Goal: Information Seeking & Learning: Check status

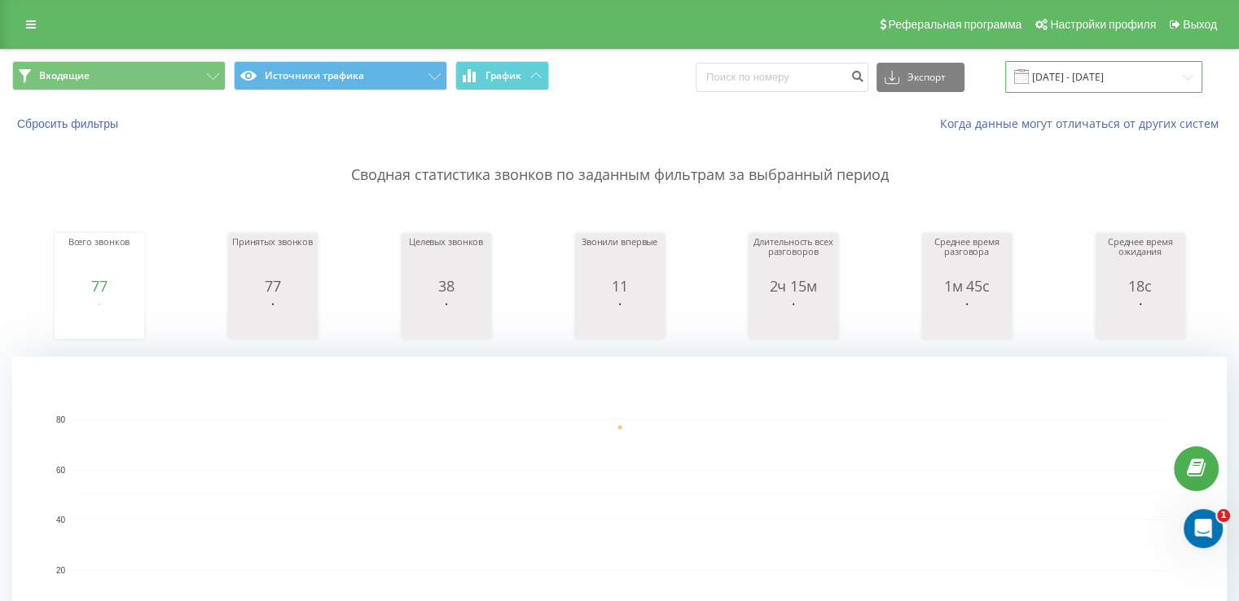
drag, startPoint x: 1089, startPoint y: 70, endPoint x: 1085, endPoint y: 79, distance: 9.5
click at [1089, 70] on input "19.08.2025 - 19.08.2025" at bounding box center [1103, 77] width 197 height 32
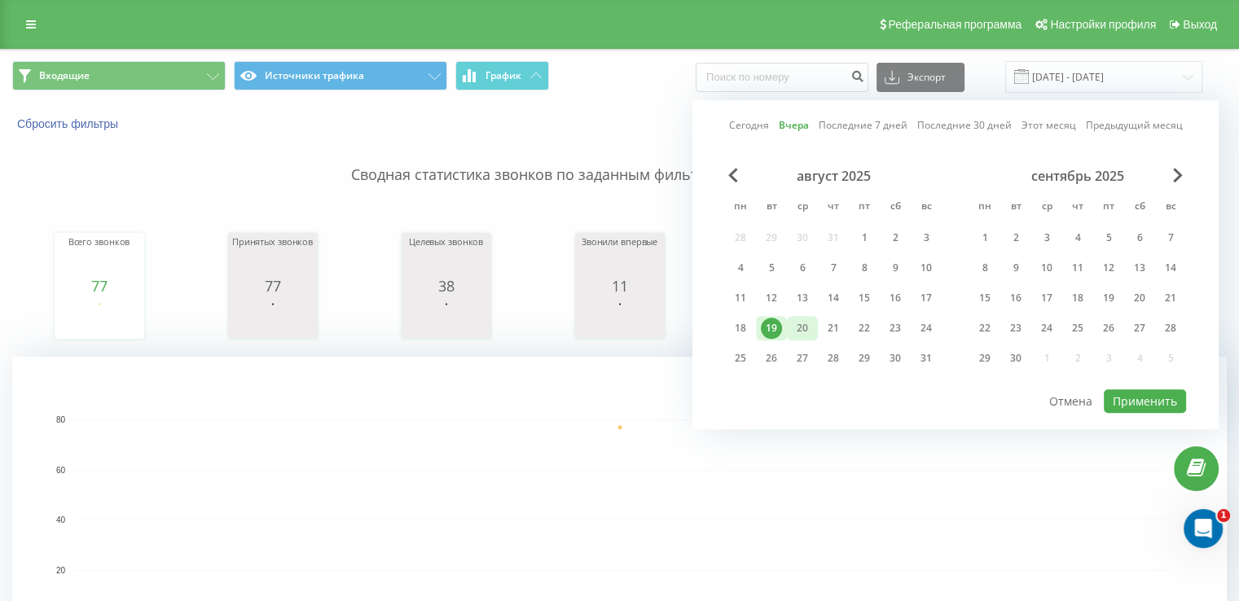
click at [795, 316] on div "20" at bounding box center [802, 328] width 31 height 24
drag, startPoint x: 795, startPoint y: 316, endPoint x: 816, endPoint y: 323, distance: 22.4
click at [797, 316] on div "20" at bounding box center [802, 328] width 31 height 24
click at [1142, 389] on button "Применить" at bounding box center [1145, 401] width 82 height 24
type input "[DATE] - [DATE]"
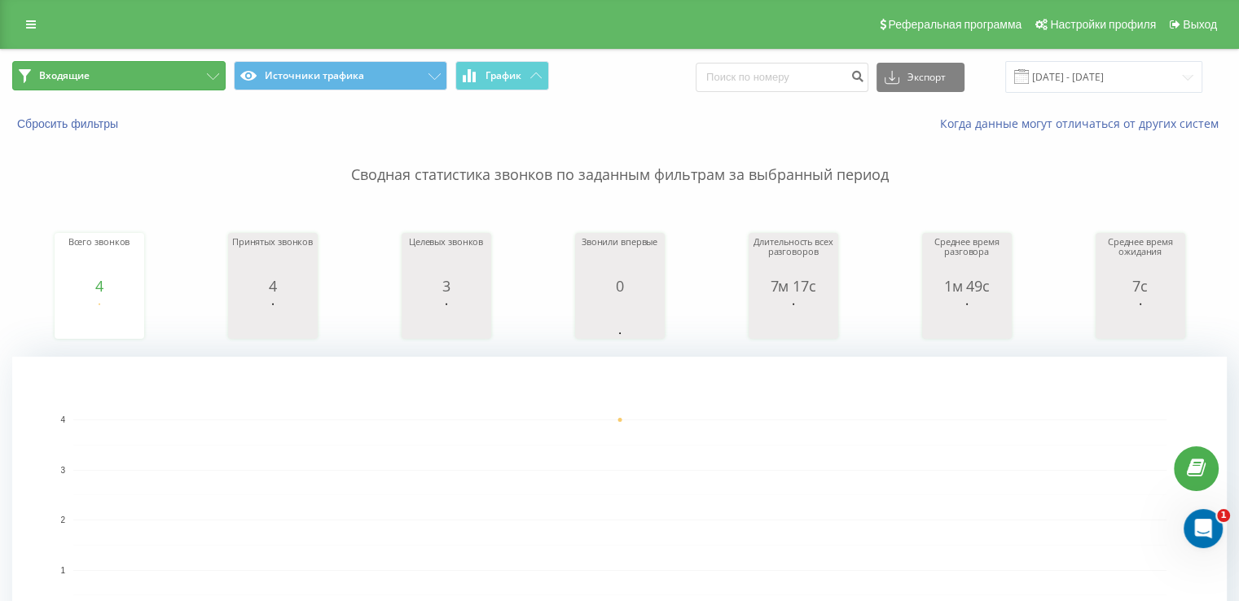
click at [159, 69] on button "Входящие" at bounding box center [118, 75] width 213 height 29
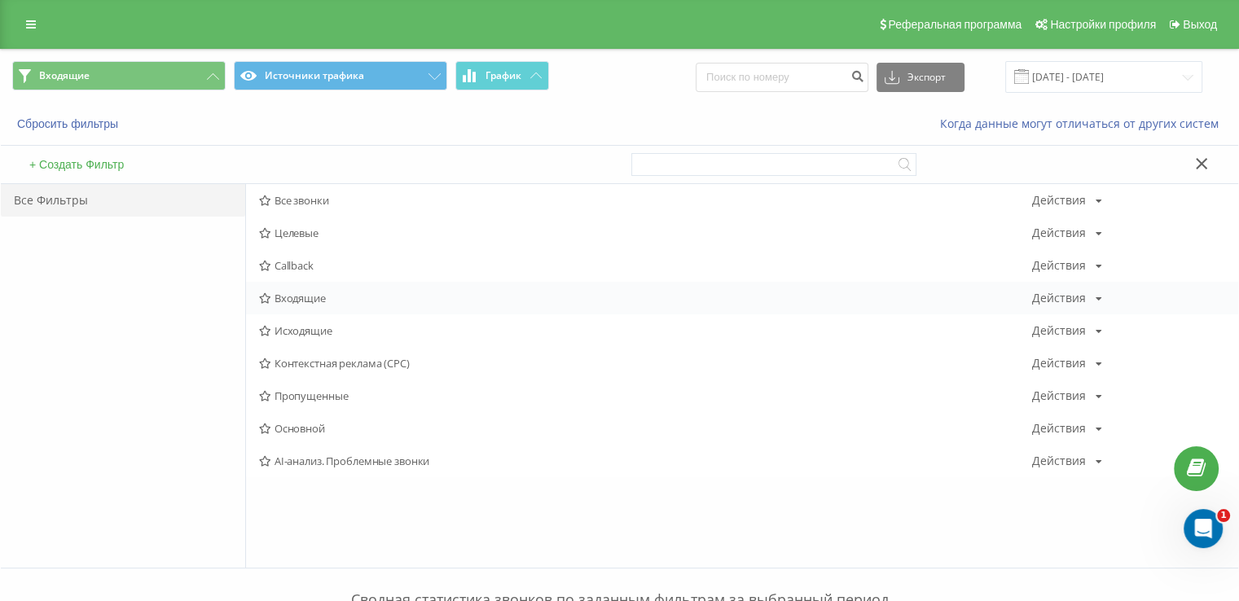
click at [338, 295] on span "Входящие" at bounding box center [645, 298] width 773 height 11
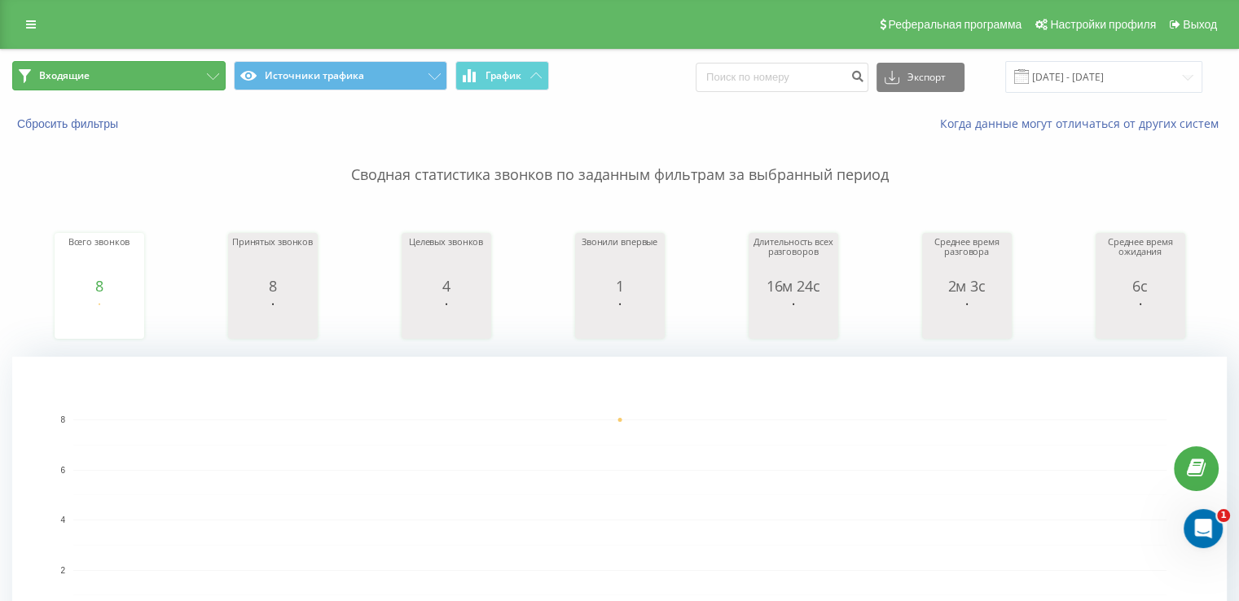
click at [127, 82] on button "Входящие" at bounding box center [118, 75] width 213 height 29
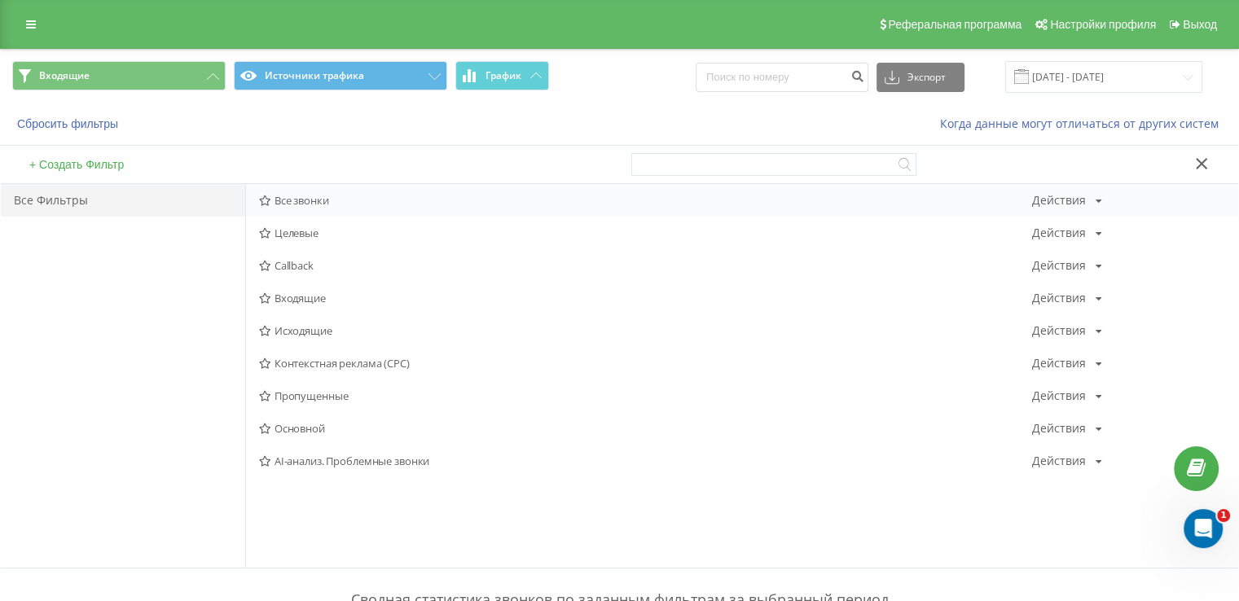
drag, startPoint x: 293, startPoint y: 196, endPoint x: 825, endPoint y: 403, distance: 570.9
click at [294, 196] on span "Все звонки" at bounding box center [645, 200] width 773 height 11
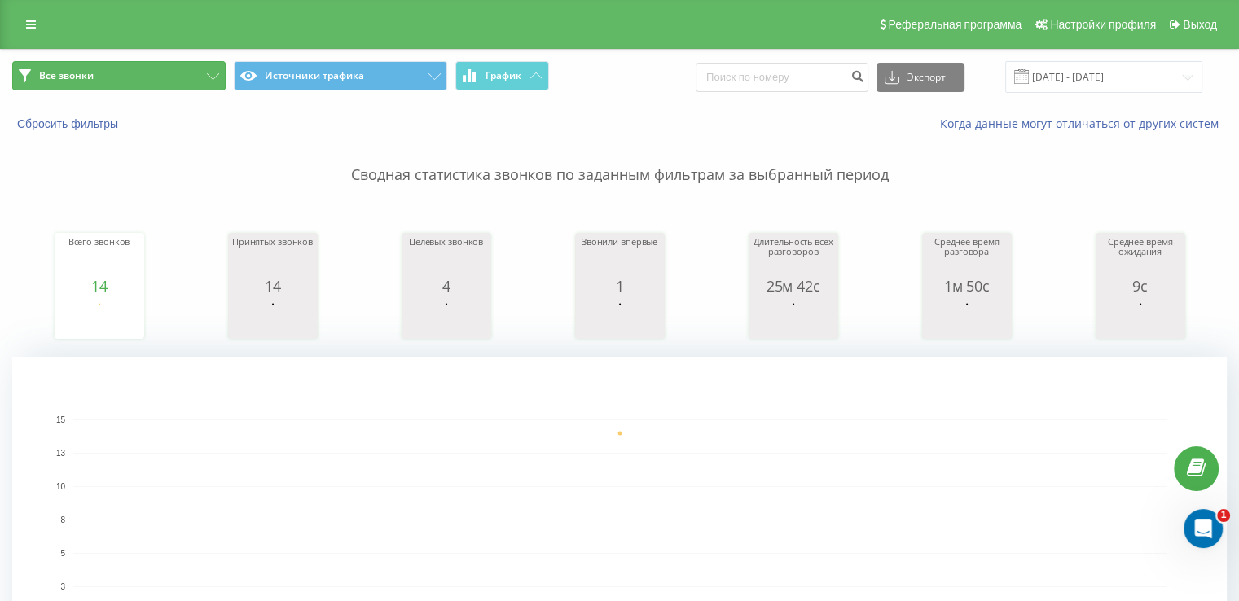
click at [182, 63] on button "Все звонки" at bounding box center [118, 75] width 213 height 29
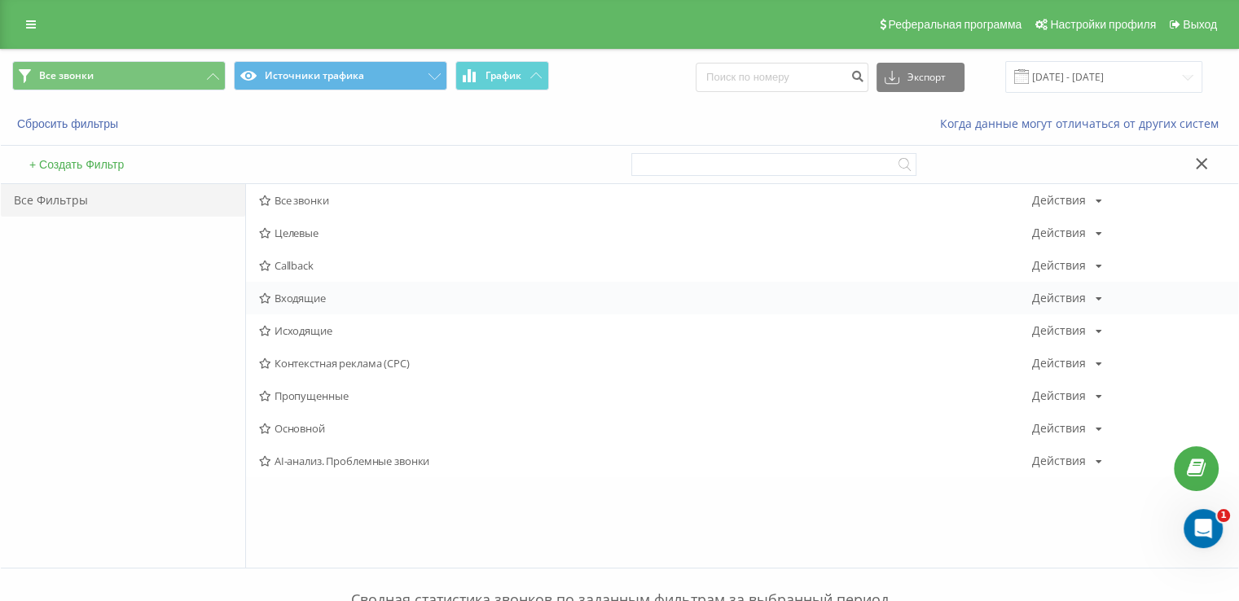
click at [297, 288] on div "Входящие Действия Редактировать Копировать Удалить По умолчанию Поделиться" at bounding box center [742, 298] width 992 height 33
click at [297, 293] on span "Входящие" at bounding box center [645, 298] width 773 height 11
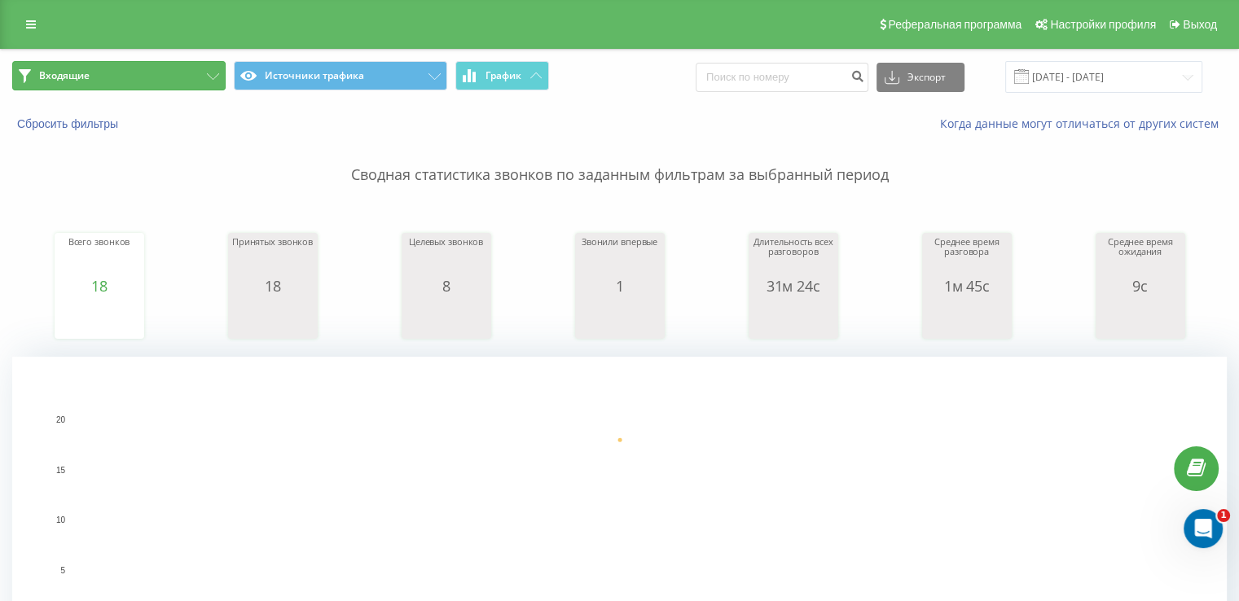
click at [143, 73] on button "Входящие" at bounding box center [118, 75] width 213 height 29
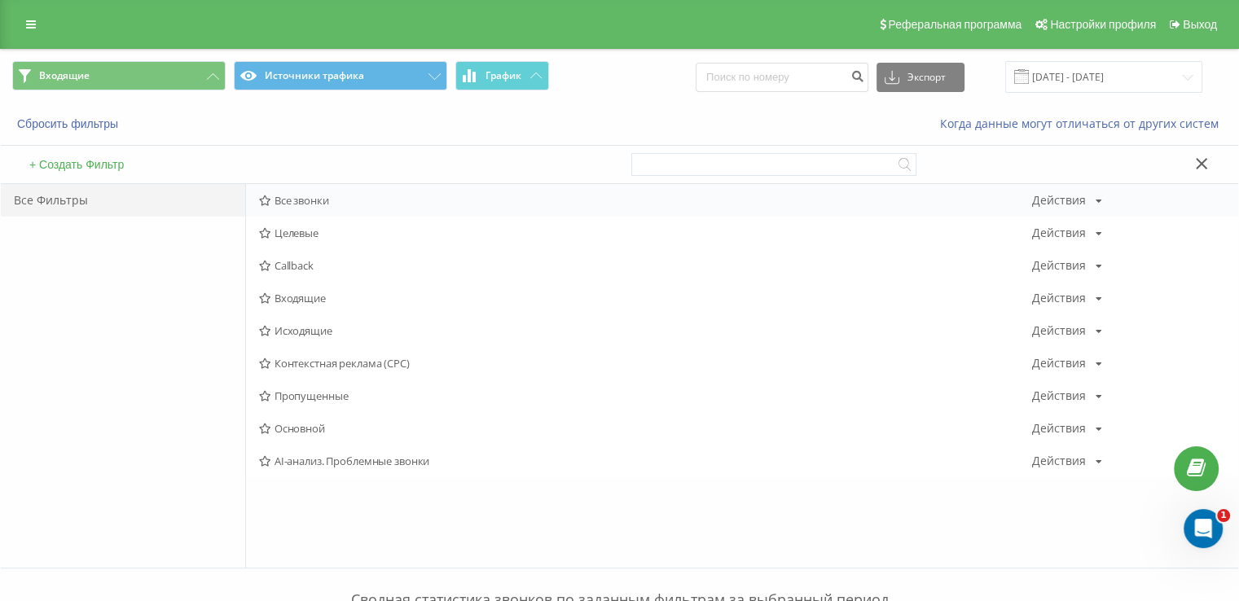
click at [275, 200] on span "Все звонки" at bounding box center [645, 200] width 773 height 11
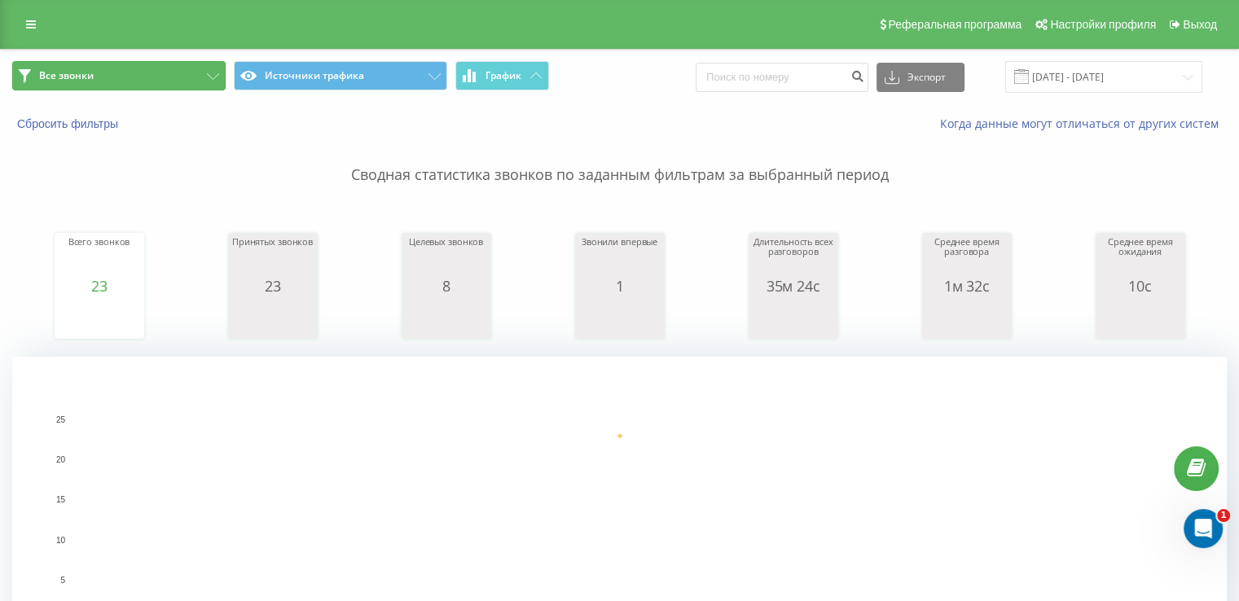
click at [108, 89] on button "Все звонки" at bounding box center [118, 75] width 213 height 29
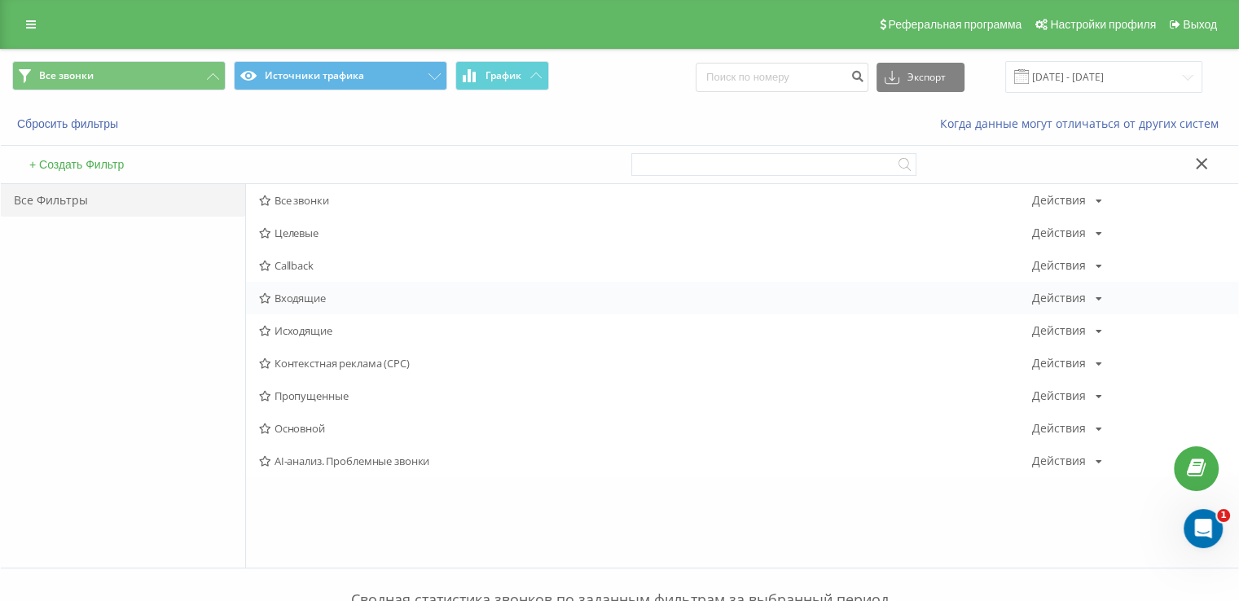
drag, startPoint x: 271, startPoint y: 288, endPoint x: 288, endPoint y: 297, distance: 19.7
click at [271, 288] on div "Входящие Действия Редактировать Копировать Удалить По умолчанию Поделиться" at bounding box center [742, 298] width 992 height 33
drag, startPoint x: 288, startPoint y: 297, endPoint x: 603, endPoint y: 443, distance: 347.4
click at [293, 299] on span "Входящие" at bounding box center [645, 298] width 773 height 11
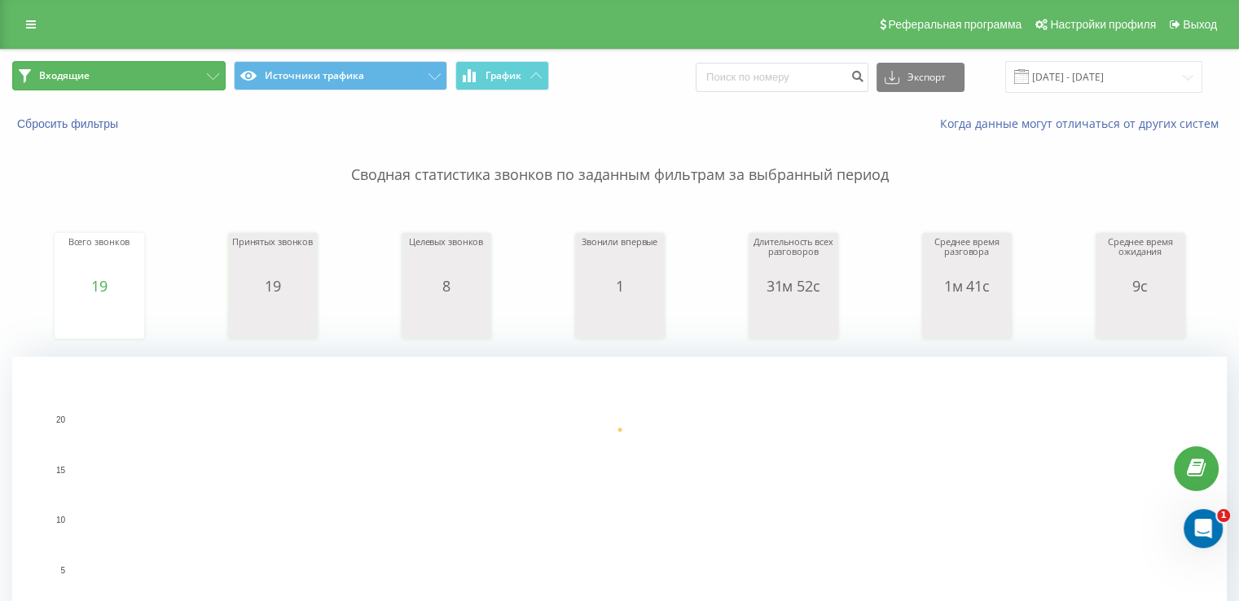
click at [159, 83] on button "Входящие" at bounding box center [118, 75] width 213 height 29
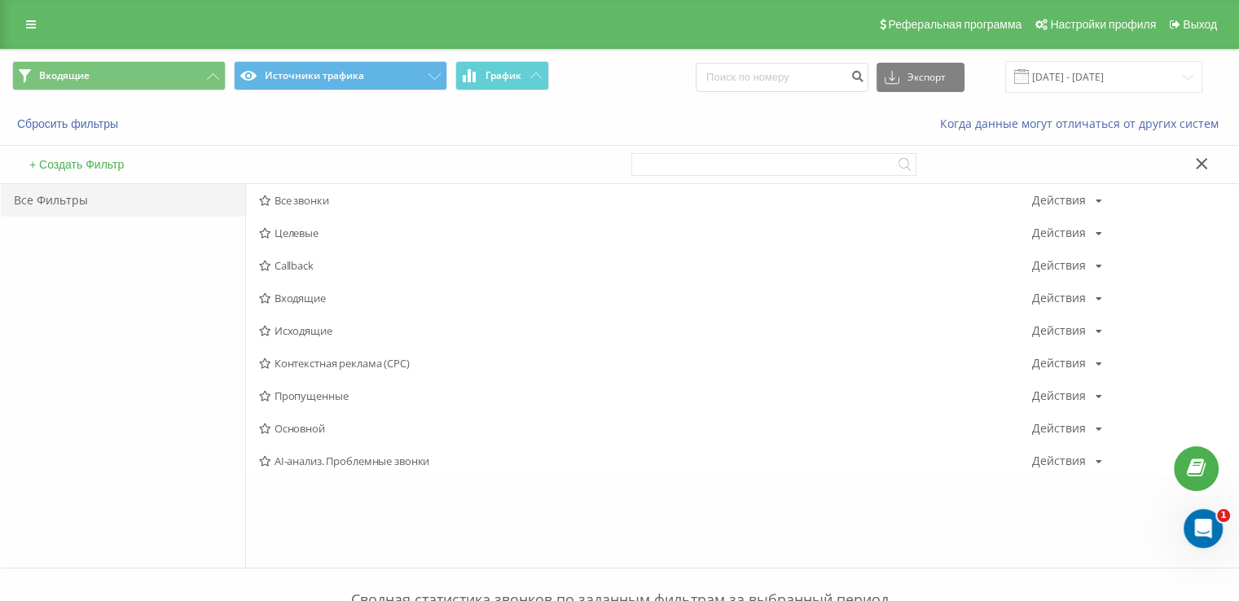
drag, startPoint x: 301, startPoint y: 328, endPoint x: 205, endPoint y: 158, distance: 194.9
click at [302, 328] on span "Исходящие" at bounding box center [645, 330] width 773 height 11
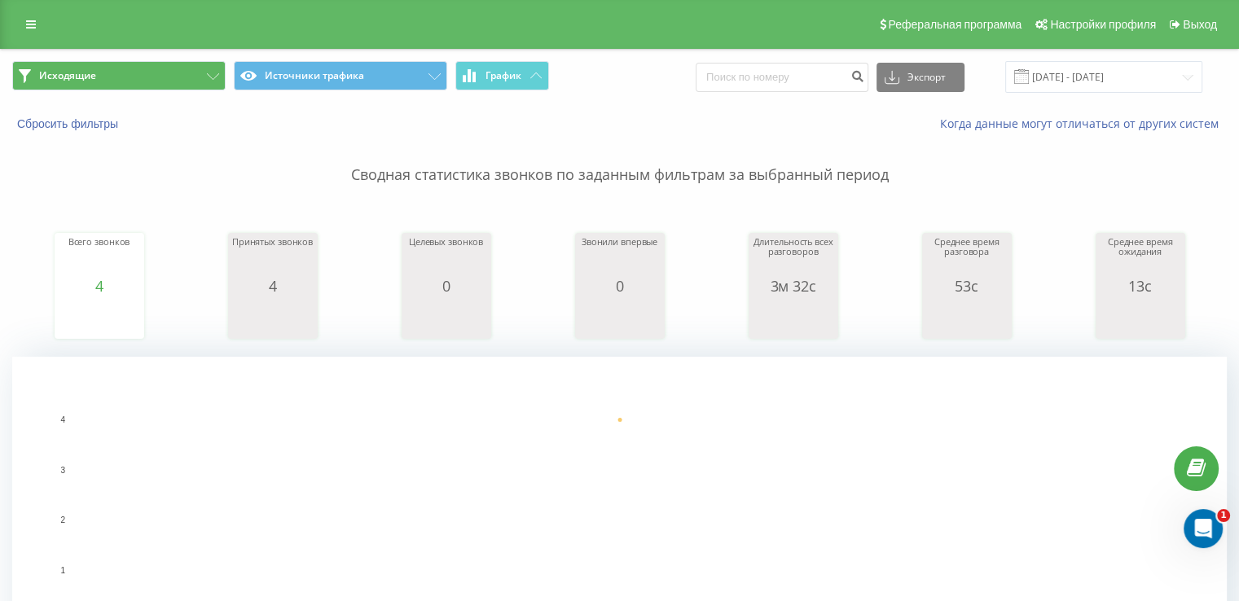
click at [114, 90] on span "Исходящие Источники трафика График" at bounding box center [310, 77] width 596 height 32
click at [114, 84] on button "Исходящие" at bounding box center [118, 75] width 213 height 29
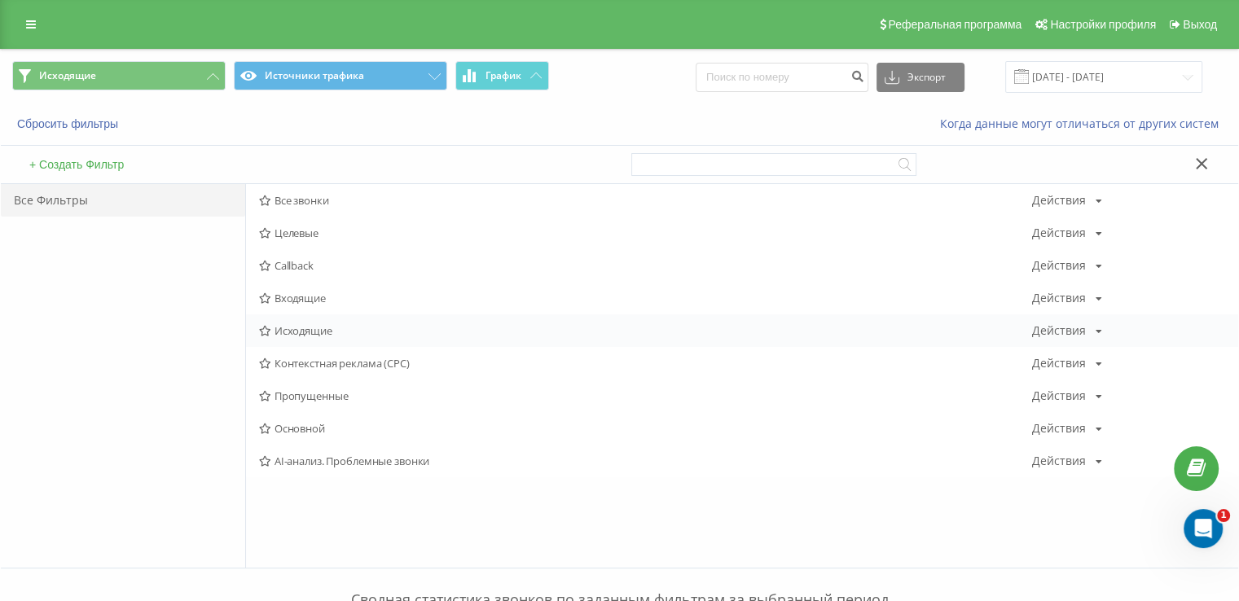
click at [295, 332] on span "Исходящие" at bounding box center [645, 330] width 773 height 11
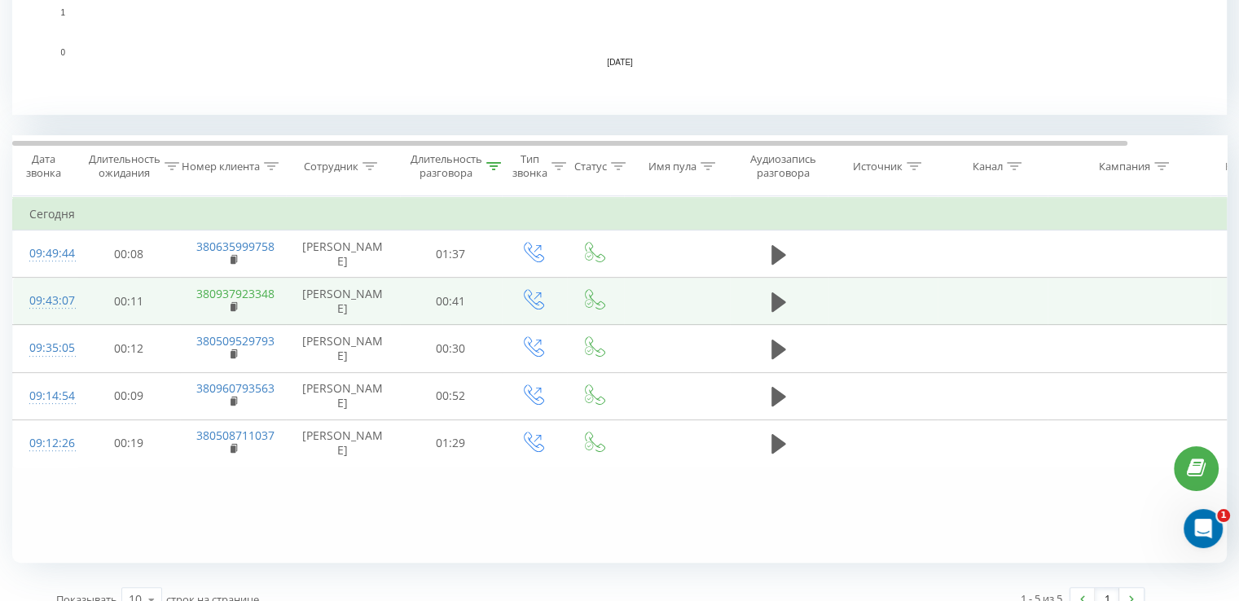
scroll to position [570, 0]
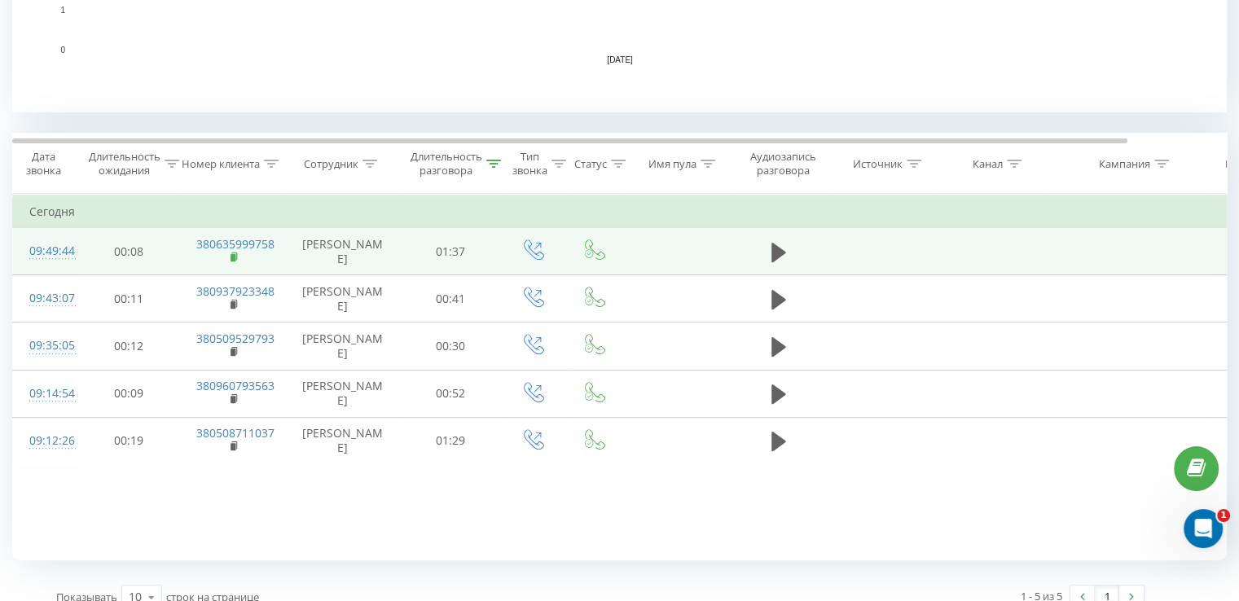
click at [231, 262] on rect at bounding box center [233, 257] width 5 height 7
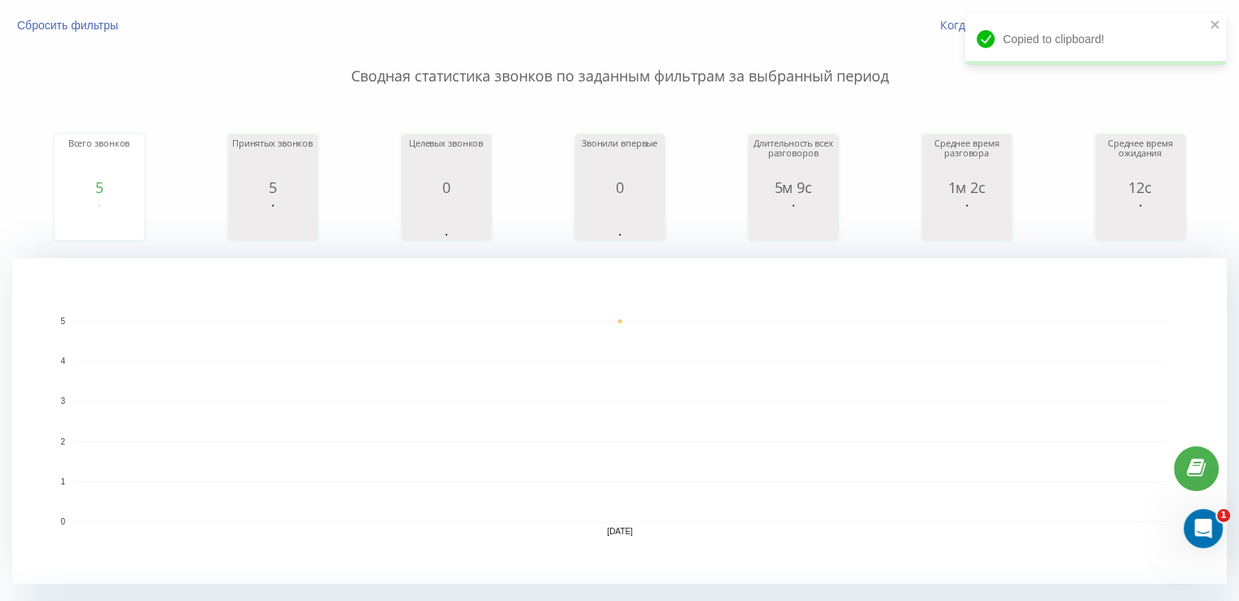
scroll to position [0, 0]
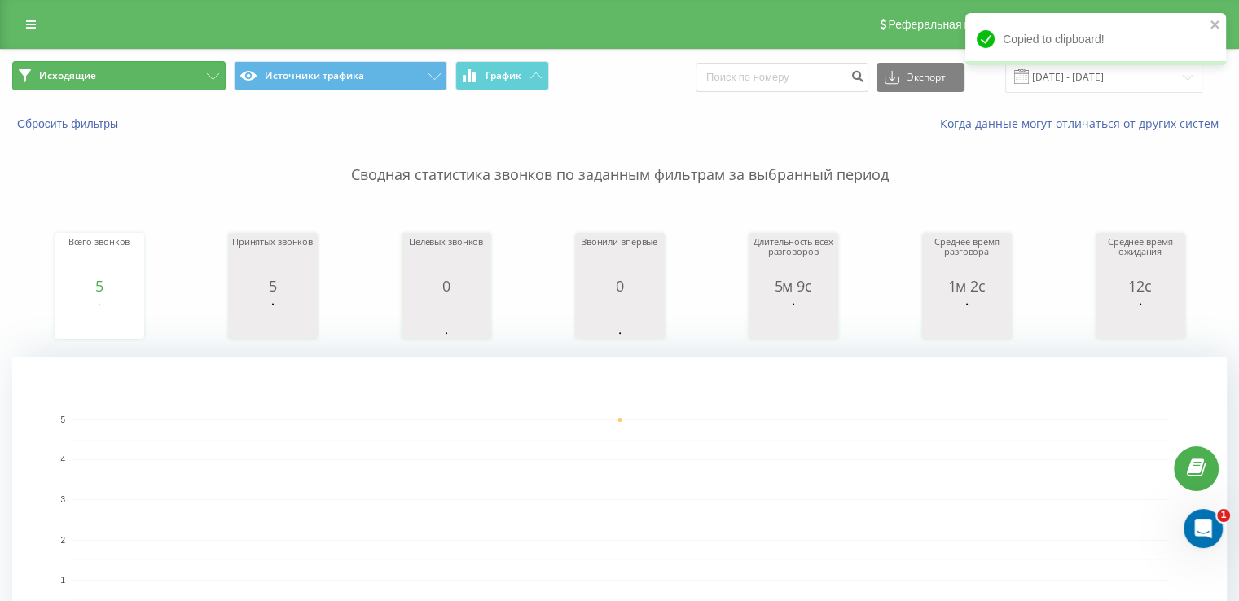
click at [179, 71] on button "Исходящие" at bounding box center [118, 75] width 213 height 29
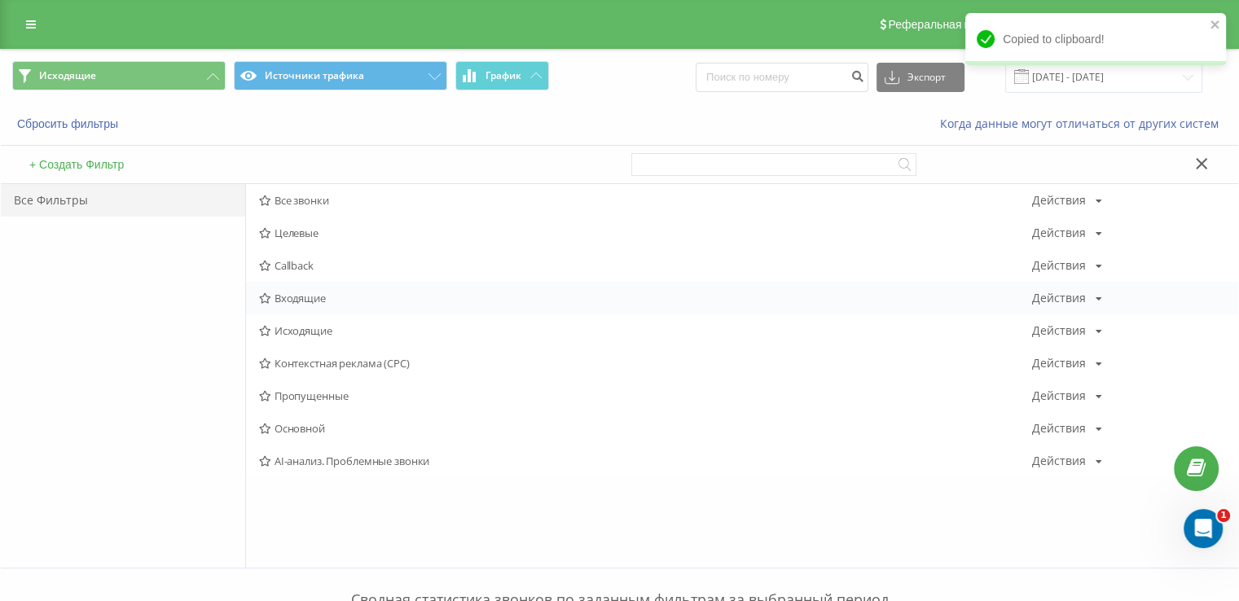
click at [292, 297] on span "Входящие" at bounding box center [645, 298] width 773 height 11
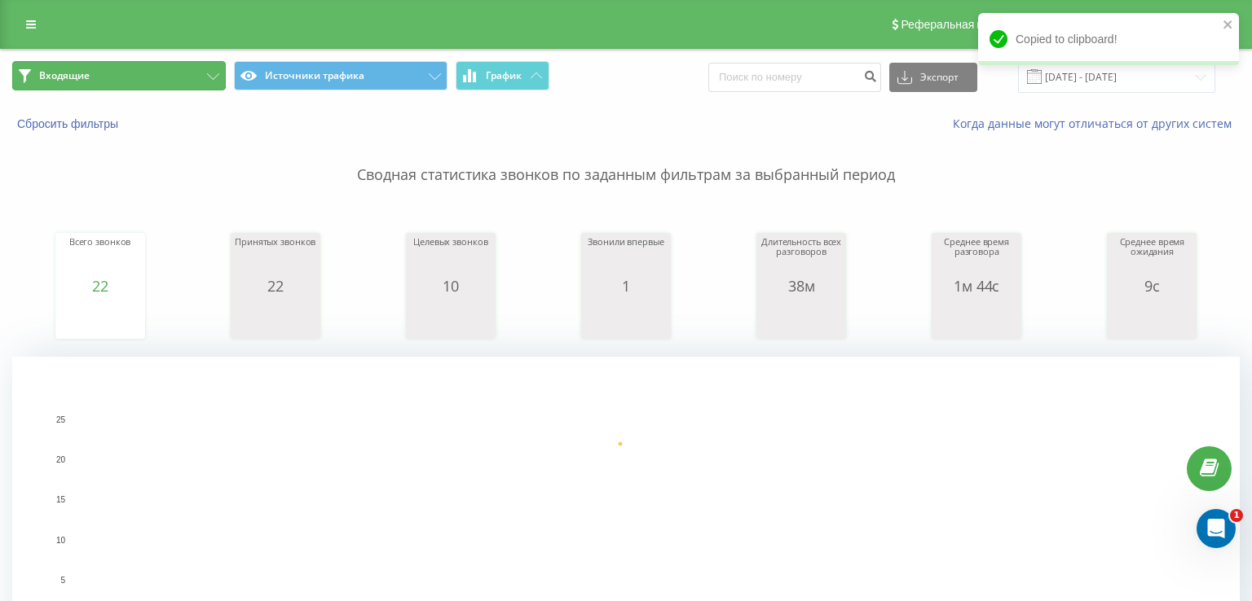
click at [163, 76] on button "Входящие" at bounding box center [118, 75] width 213 height 29
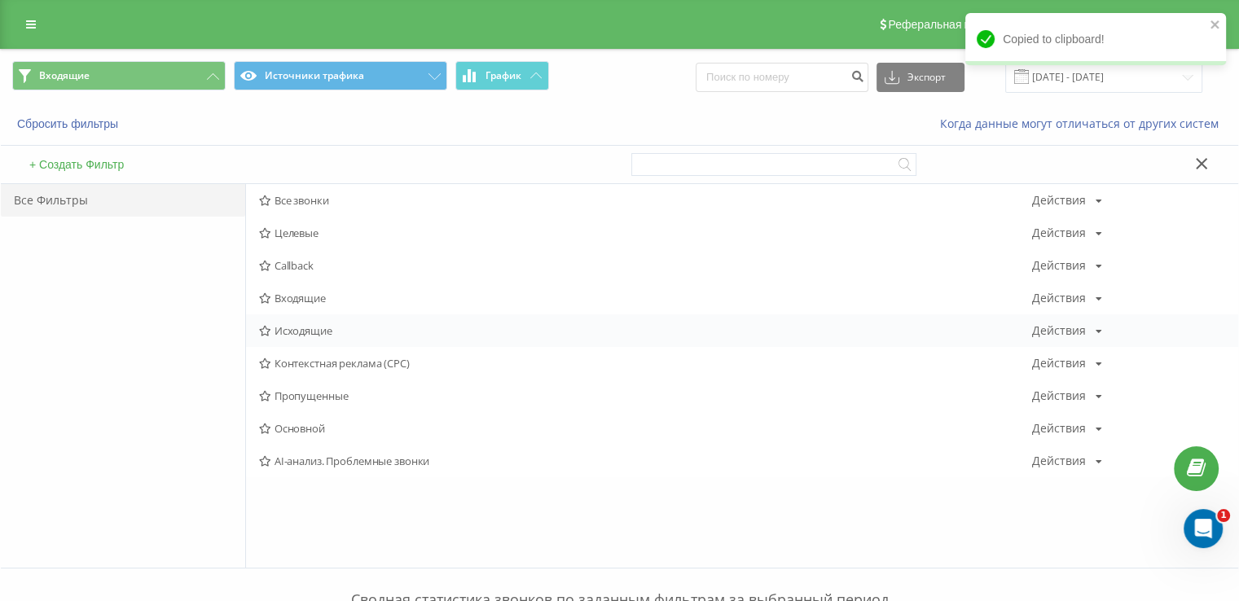
click at [298, 337] on div "Исходящие Действия Редактировать Копировать Удалить По умолчанию Поделиться" at bounding box center [742, 331] width 992 height 33
click at [298, 335] on span "Исходящие" at bounding box center [645, 330] width 773 height 11
